Goal: Information Seeking & Learning: Find contact information

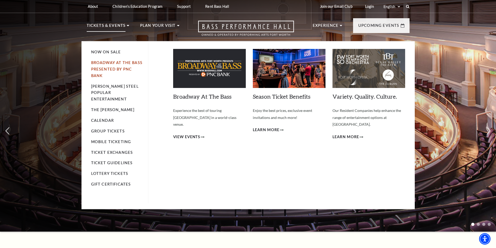
click at [109, 62] on link "Broadway At The Bass presented by PNC Bank" at bounding box center [116, 68] width 51 height 17
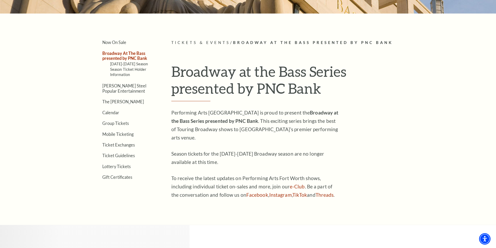
scroll to position [130, 0]
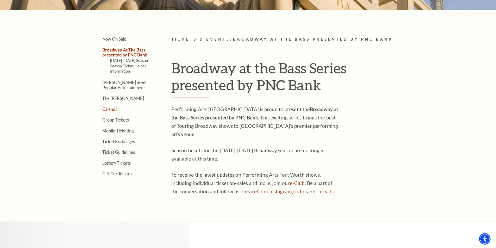
click at [107, 110] on link "Calendar" at bounding box center [110, 109] width 17 height 5
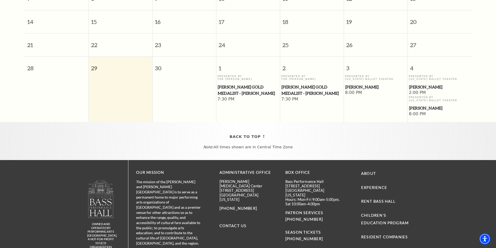
scroll to position [202, 0]
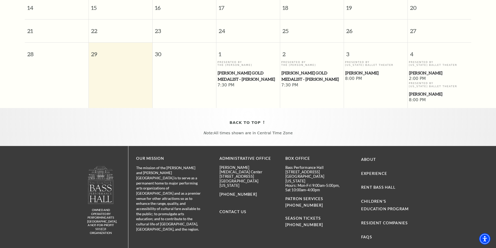
click at [434, 83] on div "Presented By Texas Ballet Theater Peter Pan" at bounding box center [439, 89] width 61 height 15
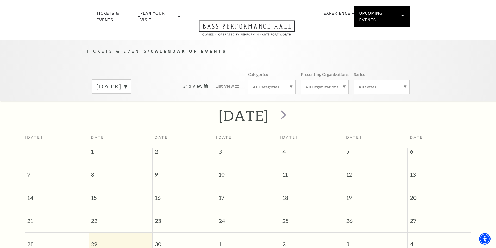
scroll to position [0, 0]
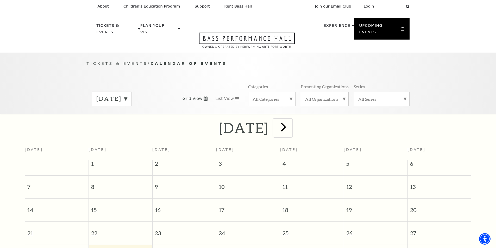
click at [291, 120] on span "next" at bounding box center [283, 127] width 15 height 15
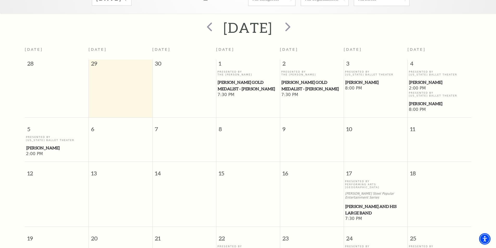
scroll to position [124, 0]
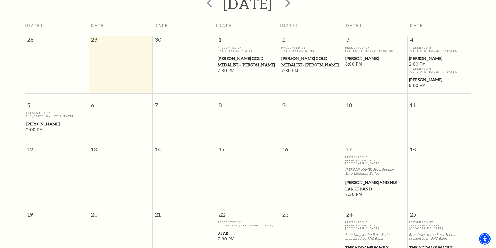
click at [42, 116] on div "Presented By Texas Ballet Theater Peter Pan" at bounding box center [56, 119] width 61 height 15
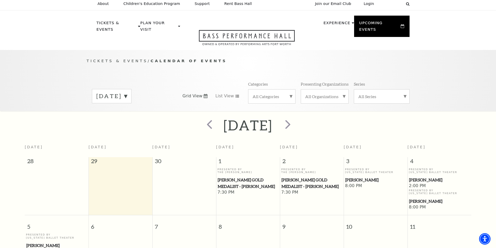
scroll to position [0, 0]
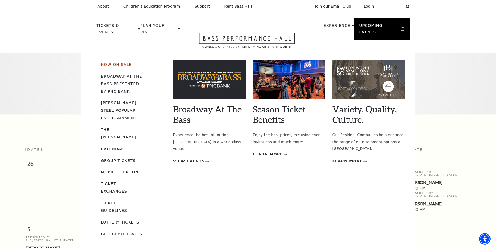
click at [113, 62] on link "Now On Sale" at bounding box center [116, 64] width 31 height 4
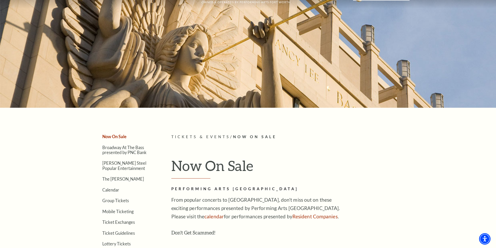
scroll to position [130, 0]
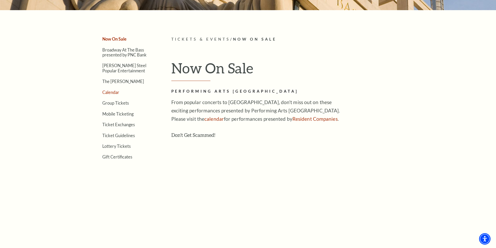
click at [111, 92] on link "Calendar" at bounding box center [110, 92] width 17 height 5
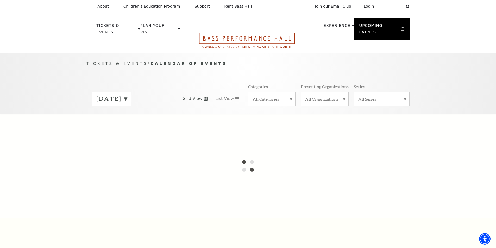
click at [262, 33] on icon "Open this option" at bounding box center [247, 40] width 96 height 15
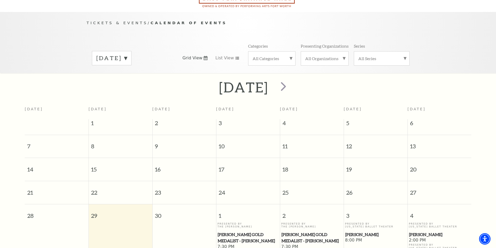
scroll to position [46, 0]
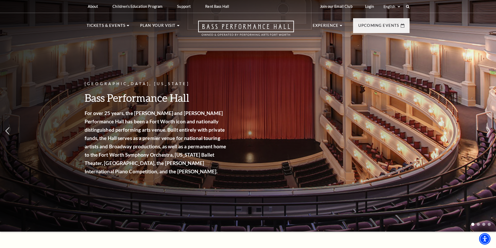
click at [388, 7] on select "Select: English Español" at bounding box center [391, 6] width 18 height 5
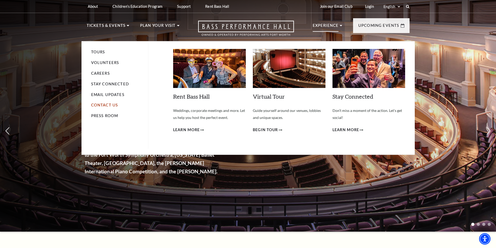
click at [104, 104] on link "Contact Us" at bounding box center [104, 105] width 27 height 4
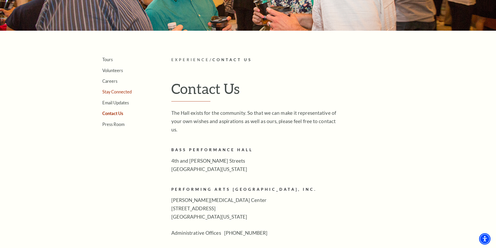
scroll to position [156, 0]
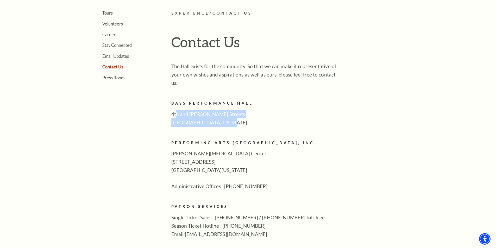
drag, startPoint x: 230, startPoint y: 114, endPoint x: 175, endPoint y: 109, distance: 55.2
click at [175, 110] on p "4th and [PERSON_NAME][GEOGRAPHIC_DATA][US_STATE]" at bounding box center [255, 118] width 169 height 17
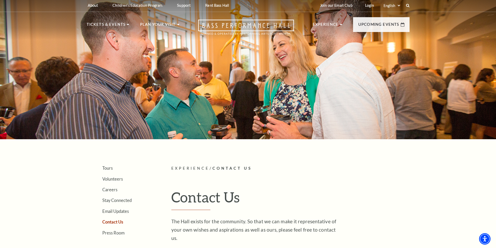
scroll to position [0, 0]
